Goal: Task Accomplishment & Management: Manage account settings

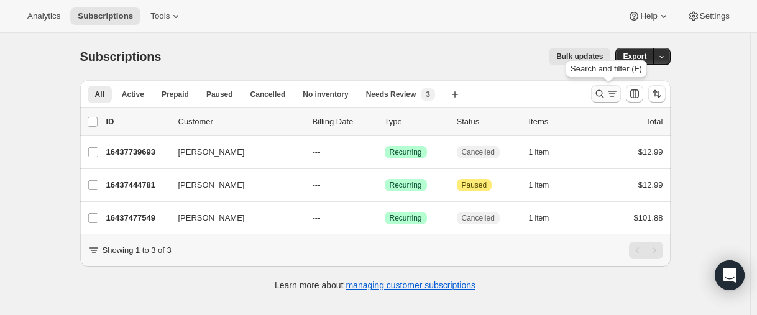
click at [597, 91] on icon "Search and filter results" at bounding box center [599, 94] width 12 height 12
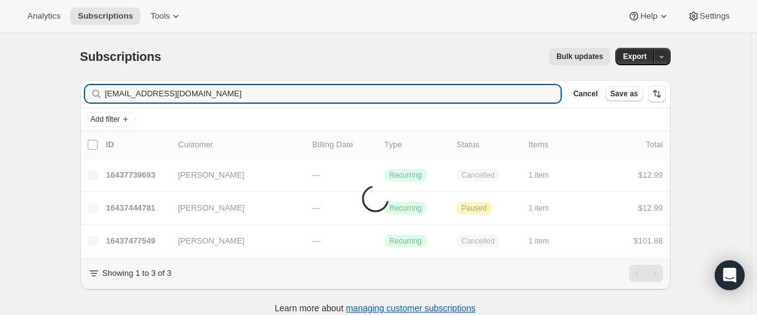
type input "[EMAIL_ADDRESS][DOMAIN_NAME]"
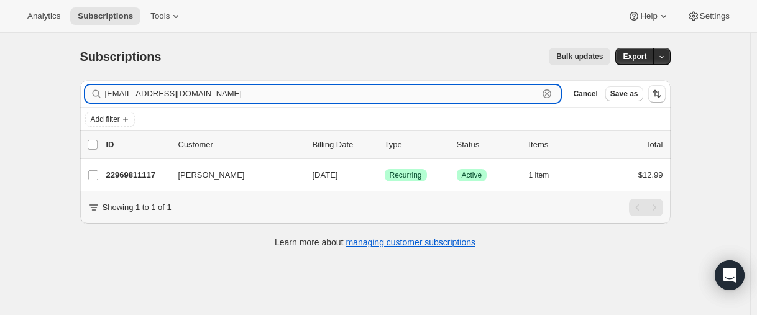
click at [219, 93] on input "[EMAIL_ADDRESS][DOMAIN_NAME]" at bounding box center [322, 93] width 434 height 17
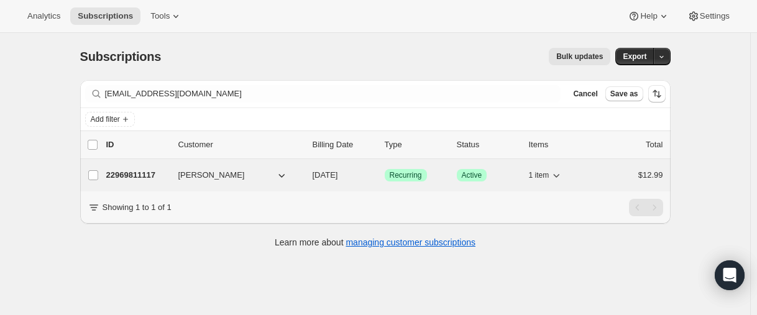
click at [142, 170] on p "22969811117" at bounding box center [137, 175] width 62 height 12
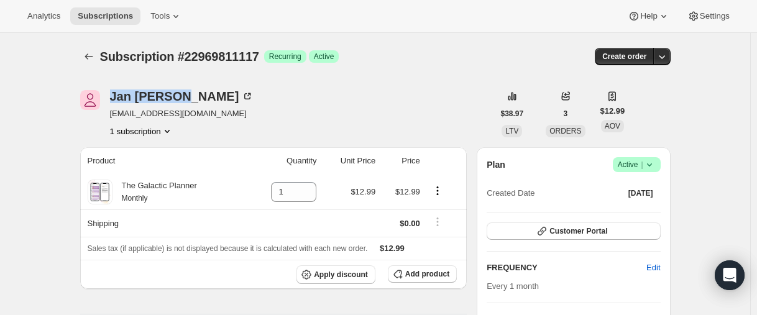
drag, startPoint x: 111, startPoint y: 91, endPoint x: 154, endPoint y: 87, distance: 43.1
click at [183, 94] on div "[PERSON_NAME] [EMAIL_ADDRESS][DOMAIN_NAME] 1 subscription" at bounding box center [286, 113] width 413 height 47
copy div "[PERSON_NAME]"
click at [94, 55] on icon "Subscriptions" at bounding box center [89, 56] width 12 height 12
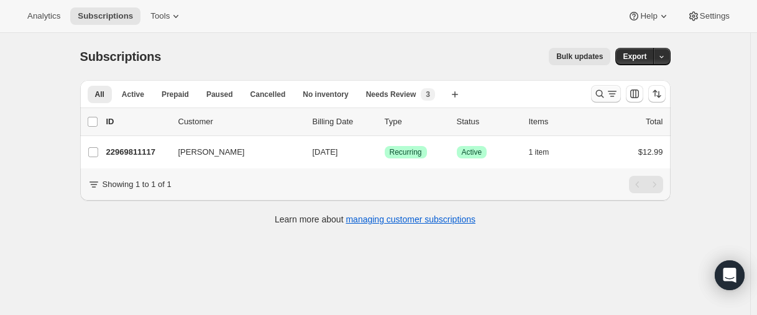
click at [598, 96] on icon "Search and filter results" at bounding box center [599, 94] width 12 height 12
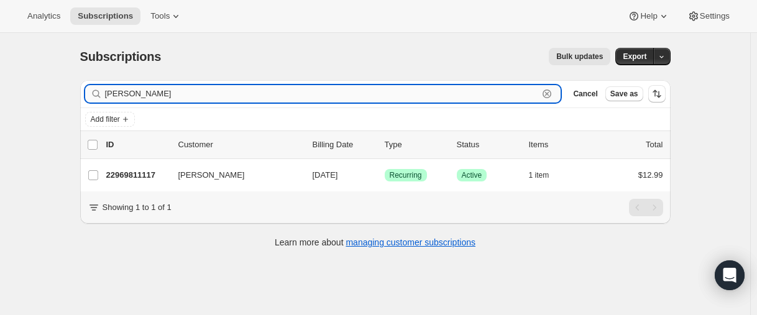
click at [145, 89] on input "[PERSON_NAME]" at bounding box center [322, 93] width 434 height 17
paste input "is [PERSON_NAME]"
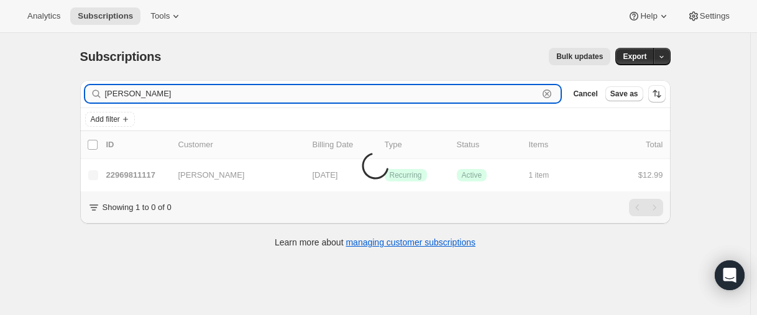
click at [124, 92] on input "[PERSON_NAME]" at bounding box center [322, 93] width 434 height 17
drag, startPoint x: 124, startPoint y: 93, endPoint x: 64, endPoint y: 95, distance: 60.3
click at [64, 95] on div "Subscriptions. This page is ready Subscriptions Bulk updates More actions Bulk …" at bounding box center [375, 190] width 750 height 315
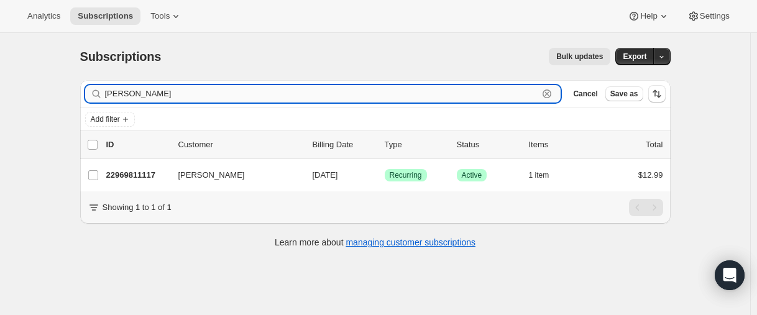
click at [115, 96] on input "[PERSON_NAME]" at bounding box center [322, 93] width 434 height 17
type input "Kudelk"
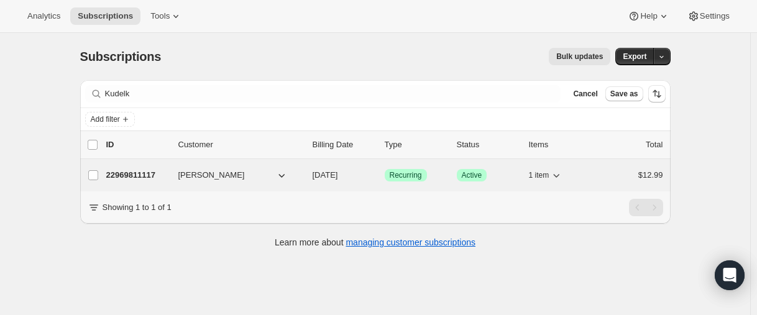
click at [137, 175] on p "22969811117" at bounding box center [137, 175] width 62 height 12
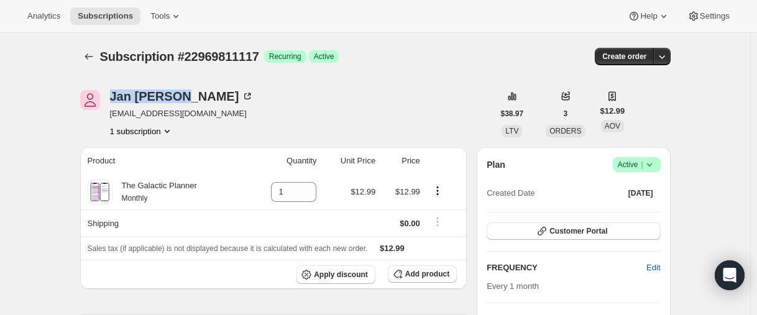
drag, startPoint x: 111, startPoint y: 93, endPoint x: 4, endPoint y: 137, distance: 115.6
click at [185, 98] on div "[PERSON_NAME] [EMAIL_ADDRESS][DOMAIN_NAME] 1 subscription" at bounding box center [286, 113] width 413 height 47
copy div "[PERSON_NAME]"
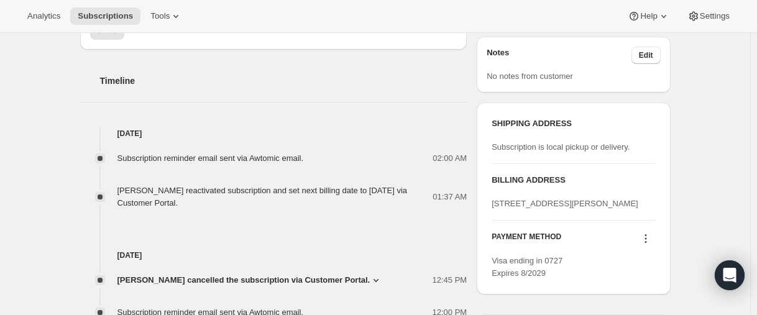
scroll to position [435, 0]
